Goal: Check status: Check status

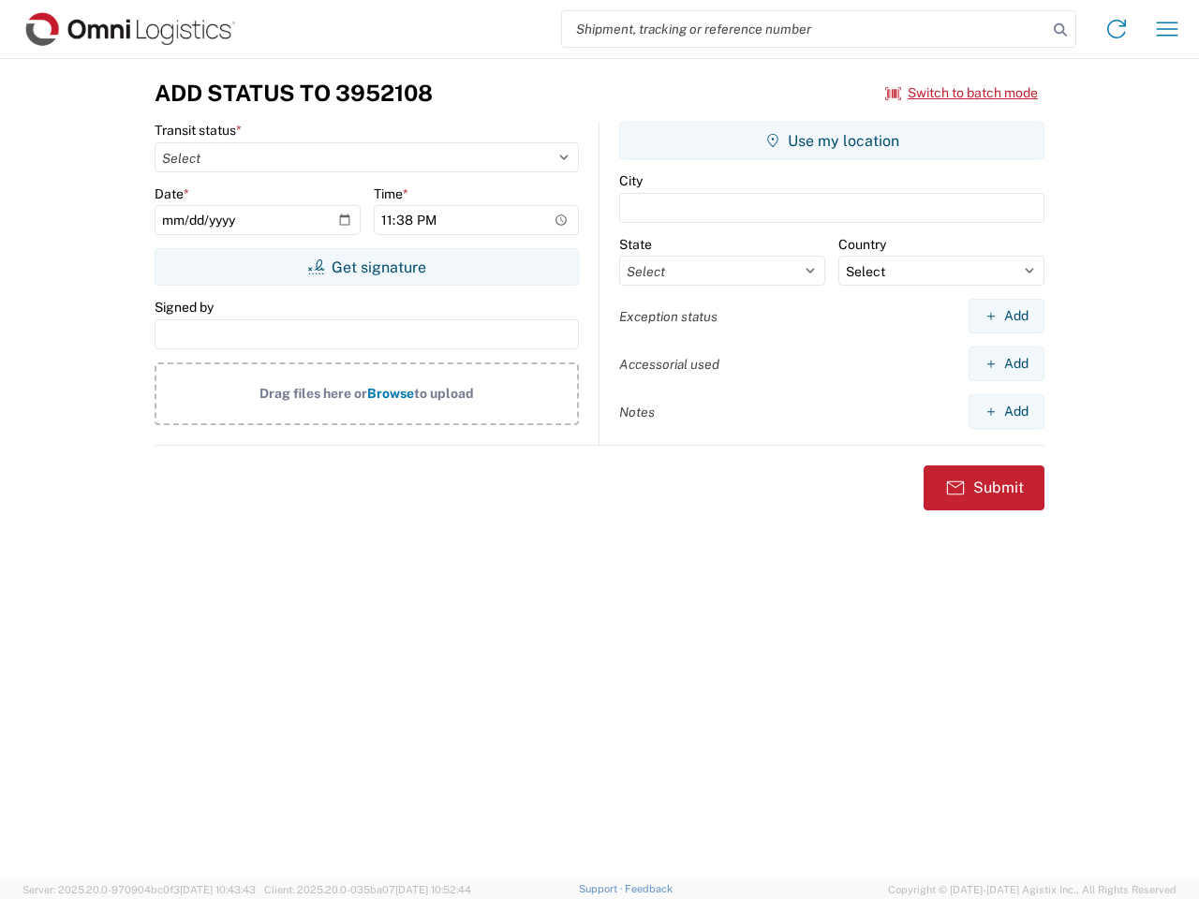
click at [804, 29] on input "search" at bounding box center [804, 29] width 485 height 36
click at [1060, 30] on icon at bounding box center [1060, 30] width 26 height 26
click at [1116, 29] on icon at bounding box center [1116, 29] width 30 height 30
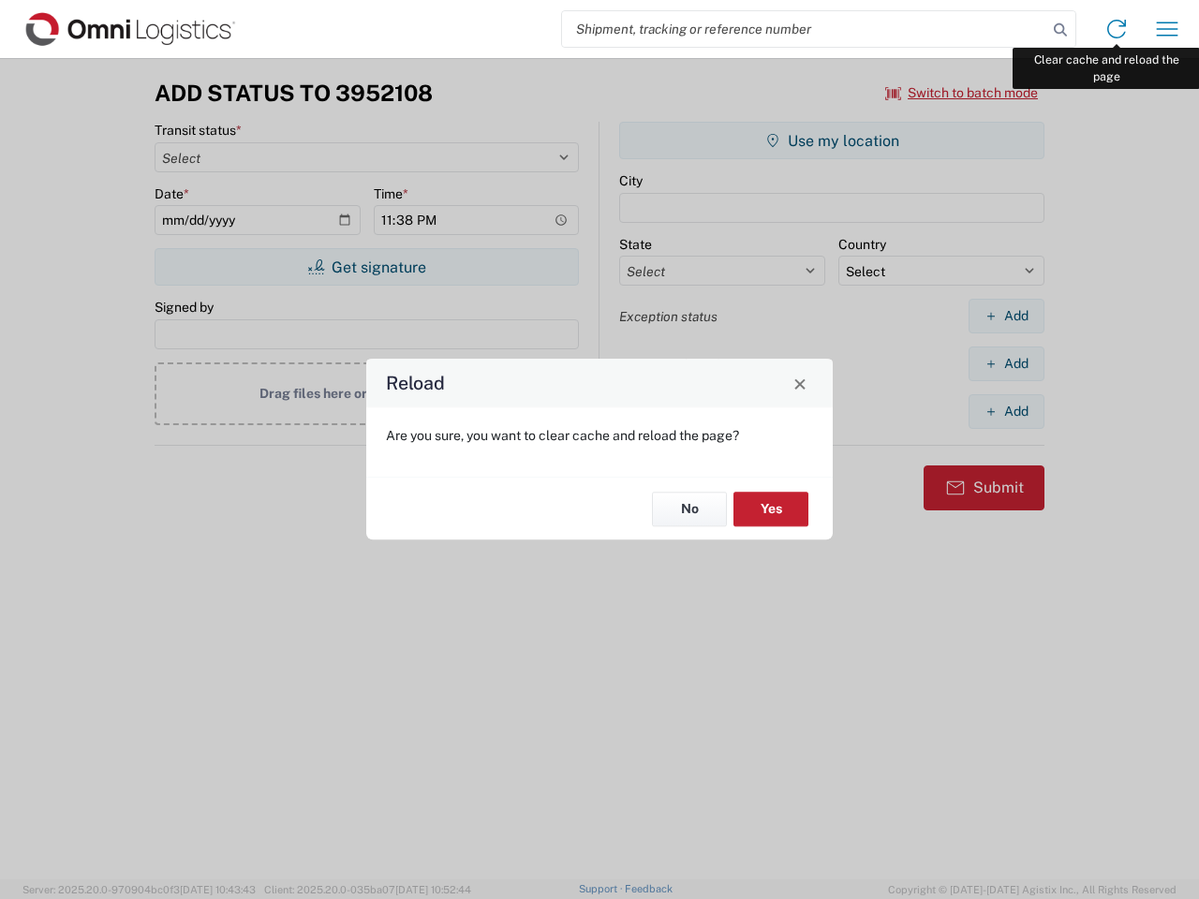
click at [1167, 29] on div "Reload Are you sure, you want to clear cache and reload the page? No Yes" at bounding box center [599, 449] width 1199 height 899
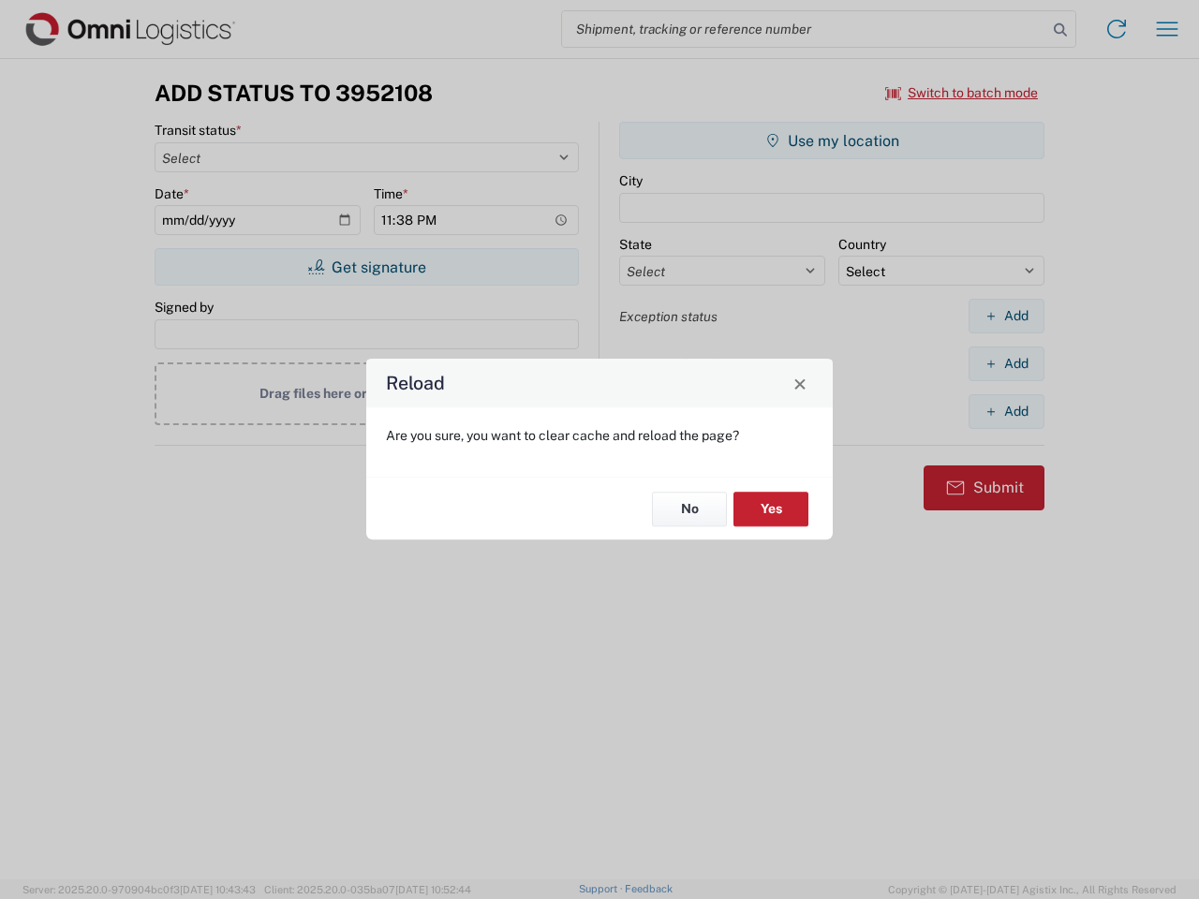
click at [962, 93] on div "Reload Are you sure, you want to clear cache and reload the page? No Yes" at bounding box center [599, 449] width 1199 height 899
click at [366, 267] on div "Reload Are you sure, you want to clear cache and reload the page? No Yes" at bounding box center [599, 449] width 1199 height 899
click at [832, 140] on div "Reload Are you sure, you want to clear cache and reload the page? No Yes" at bounding box center [599, 449] width 1199 height 899
click at [1006, 316] on div "Reload Are you sure, you want to clear cache and reload the page? No Yes" at bounding box center [599, 449] width 1199 height 899
click at [1006, 363] on div "Reload Are you sure, you want to clear cache and reload the page? No Yes" at bounding box center [599, 449] width 1199 height 899
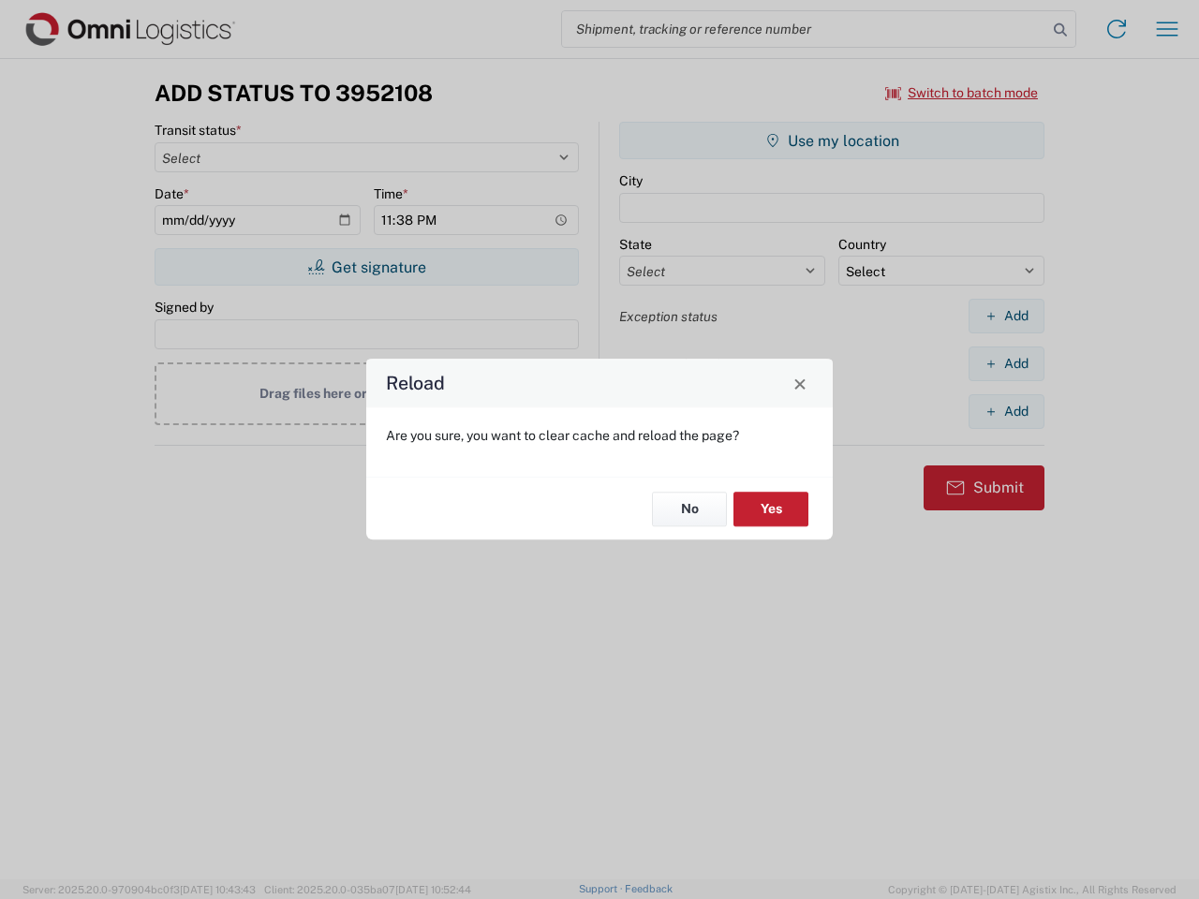
click at [1006, 411] on div "Reload Are you sure, you want to clear cache and reload the page? No Yes" at bounding box center [599, 449] width 1199 height 899
